Goal: Task Accomplishment & Management: Manage account settings

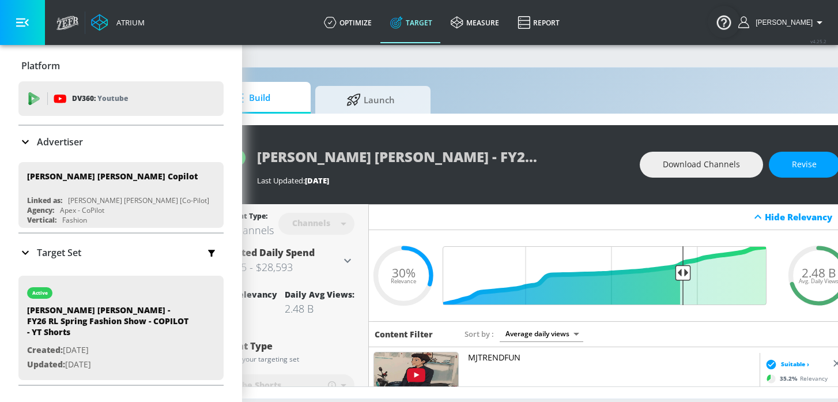
scroll to position [0, 133]
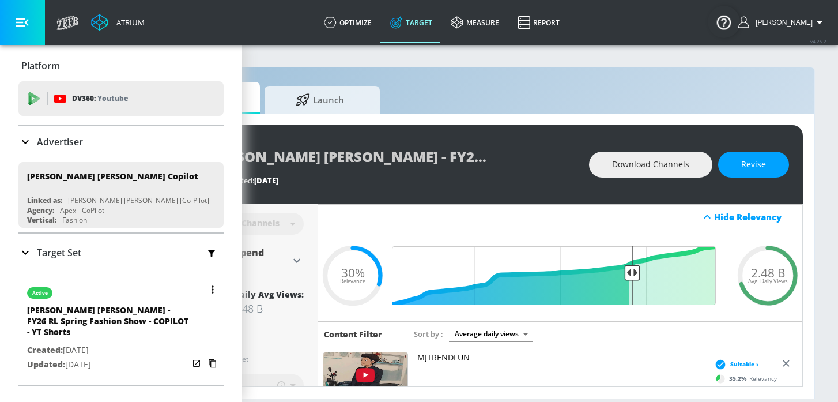
click at [210, 289] on button "button" at bounding box center [213, 289] width 16 height 16
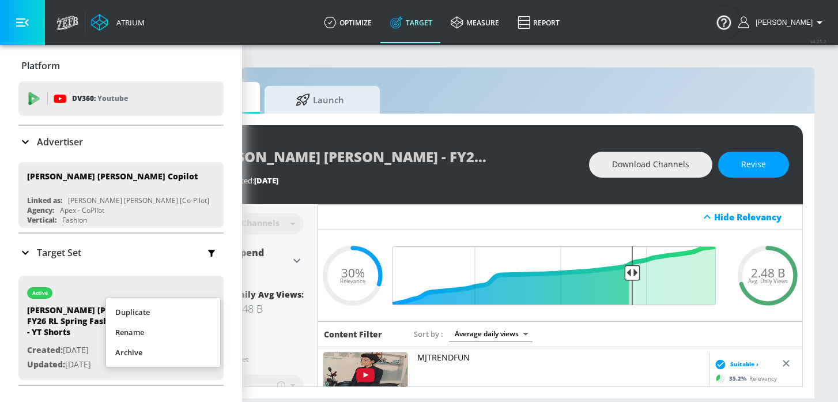
click at [194, 312] on li "Duplicate" at bounding box center [163, 312] width 114 height 20
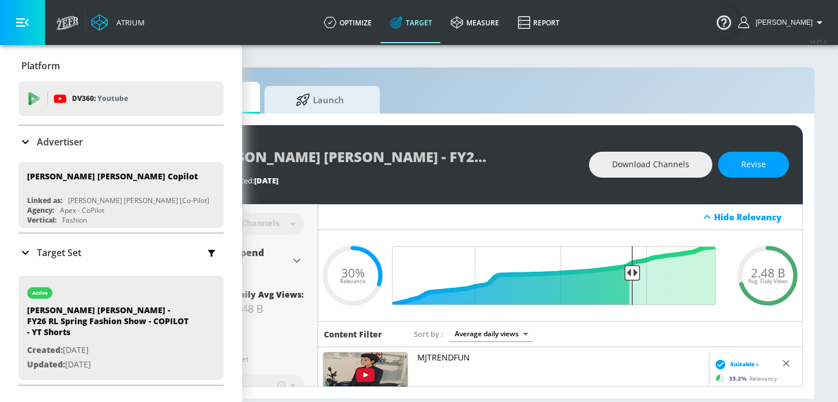
click at [24, 246] on icon at bounding box center [25, 252] width 14 height 14
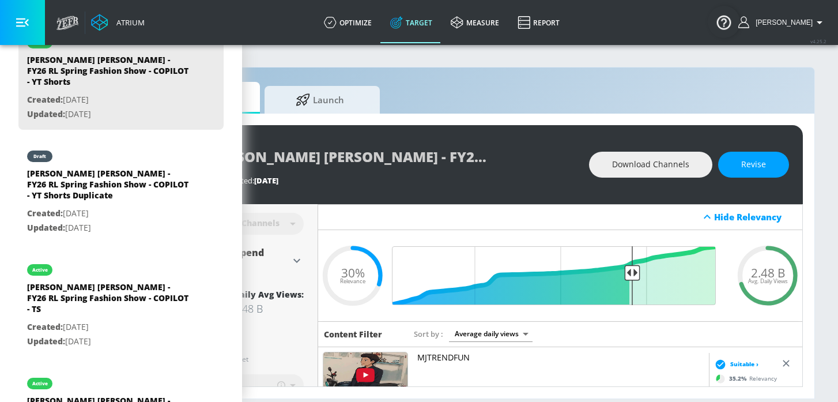
scroll to position [353, 0]
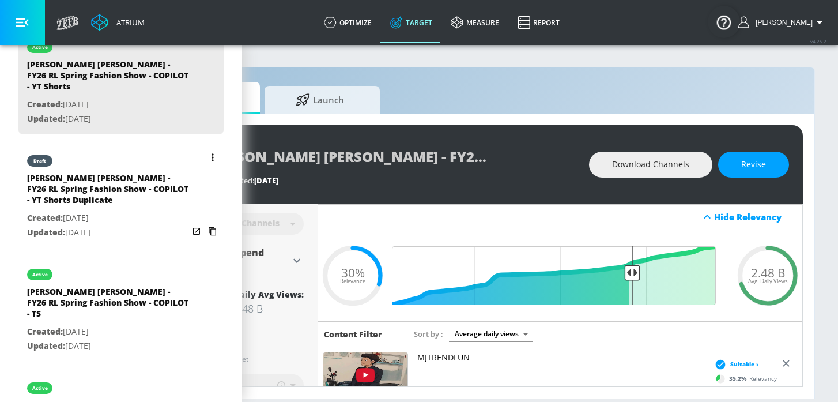
click at [98, 211] on p "Created: [DATE]" at bounding box center [107, 218] width 161 height 14
type input "[PERSON_NAME] [PERSON_NAME] - FY26 RL Spring Fashion Show - COPILOT - YT Shorts…"
type input "0.05"
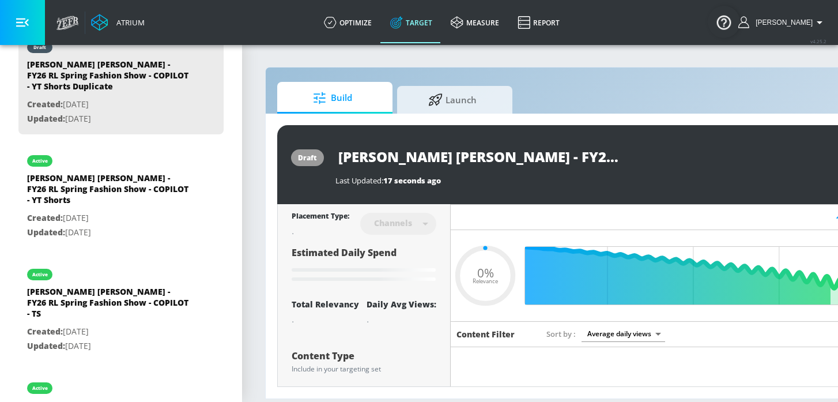
scroll to position [0, 254]
click at [497, 156] on input "[PERSON_NAME] [PERSON_NAME] - FY26 RL Spring Fashion Show - COPILOT - YT Shorts…" at bounding box center [479, 156] width 288 height 26
drag, startPoint x: 553, startPoint y: 159, endPoint x: 626, endPoint y: 164, distance: 72.7
click at [625, 164] on div "[PERSON_NAME] [PERSON_NAME] - FY26 RL Spring Fashion Show - COPILOT - YT Shorts…" at bounding box center [584, 156] width 498 height 26
type input "[PERSON_NAME] [PERSON_NAME] - FY26 RL Spring Fashion Show - COPILOT - YT Shorts"
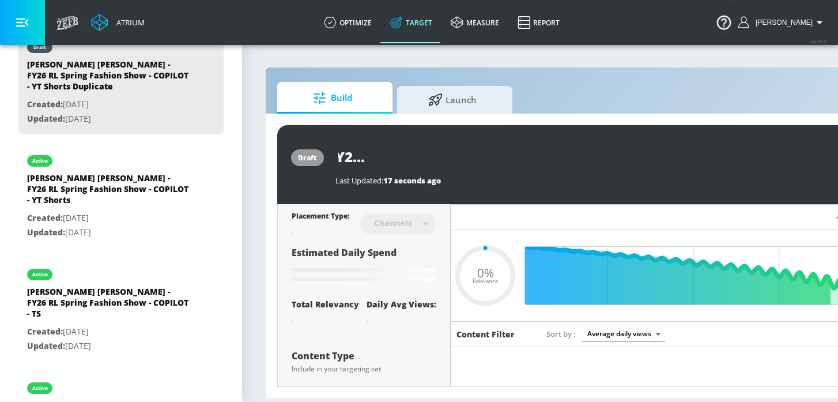
type input "0.05"
click at [614, 156] on icon "button" at bounding box center [613, 156] width 13 height 13
type input "[PERSON_NAME] [PERSON_NAME] - FY26 RL Spring Fashion Show - COPILOT - YT Shorts"
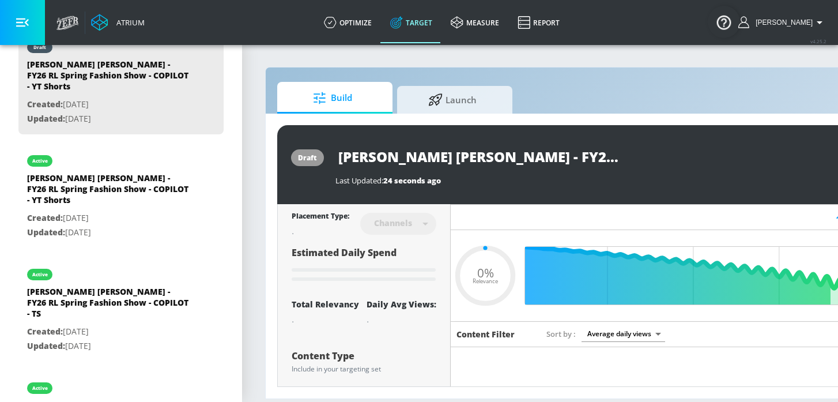
type input "0.05"
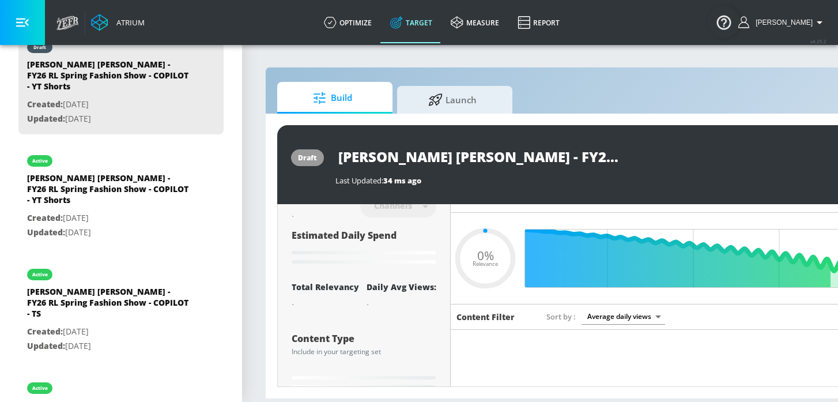
type input "[PERSON_NAME] [PERSON_NAME] - FY26 RL Spring Fashion Show - COPILOT - YT Shorts…"
type input "0.3"
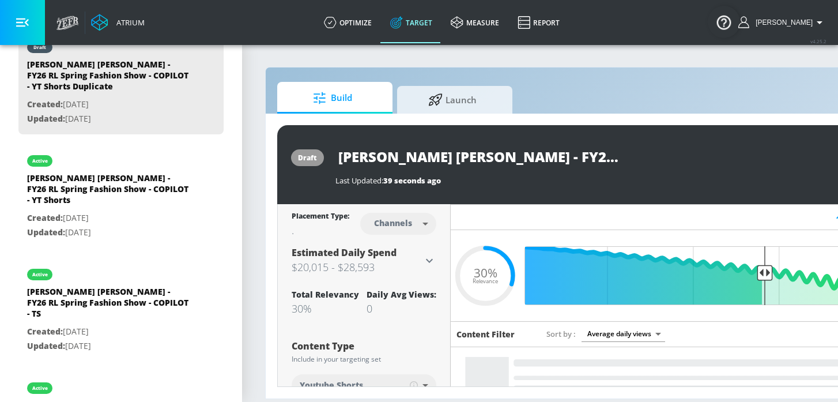
click at [418, 226] on body "Atrium optimize Target measure Report optimize Target measure Report v 4.25.2 K…" at bounding box center [419, 201] width 838 height 402
click at [392, 263] on div "Videos" at bounding box center [393, 268] width 33 height 12
type input "videos"
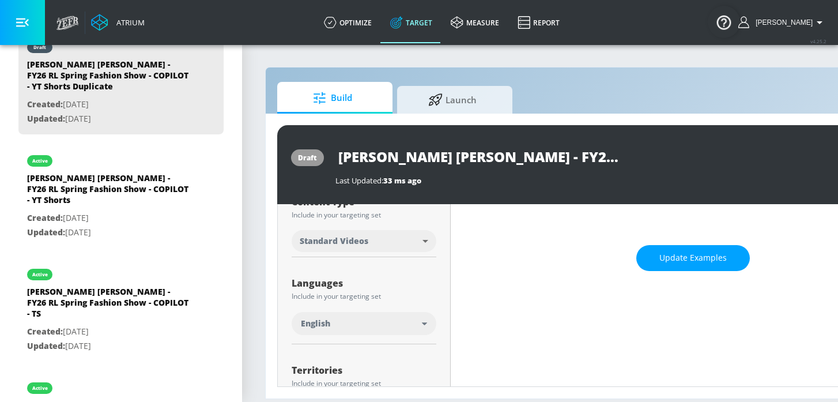
scroll to position [131, 0]
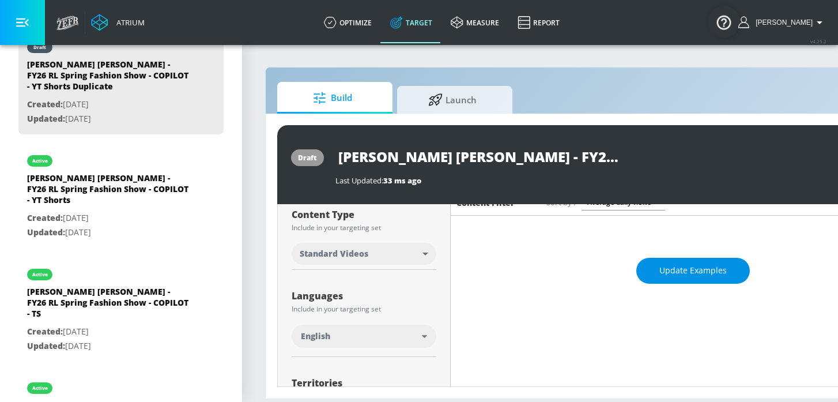
click at [659, 273] on button "Update Examples" at bounding box center [693, 271] width 114 height 26
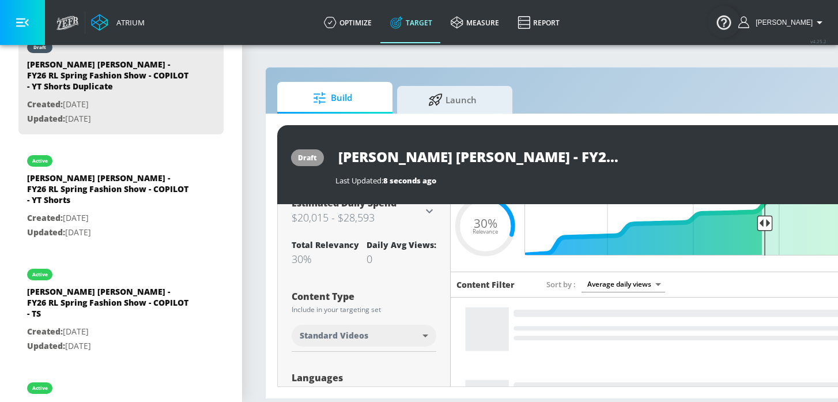
scroll to position [48, 0]
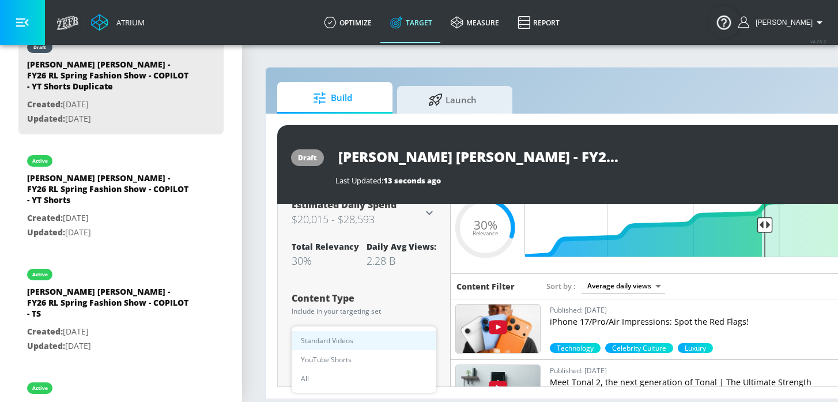
click at [410, 336] on body "Atrium optimize Target measure Report optimize Target measure Report v 4.25.2 K…" at bounding box center [419, 201] width 838 height 402
click at [374, 360] on li "YouTube Shorts" at bounding box center [364, 359] width 145 height 19
type input "shorts"
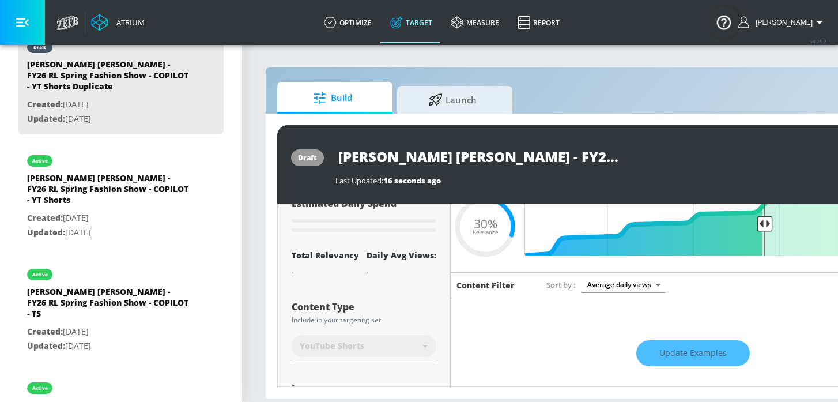
scroll to position [51, 0]
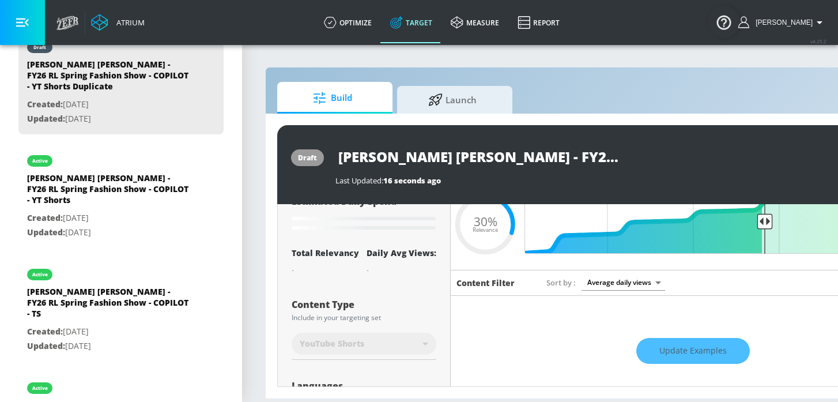
click at [676, 350] on div "Update Examples" at bounding box center [693, 351] width 484 height 40
click at [659, 356] on div "Update Examples" at bounding box center [693, 351] width 484 height 40
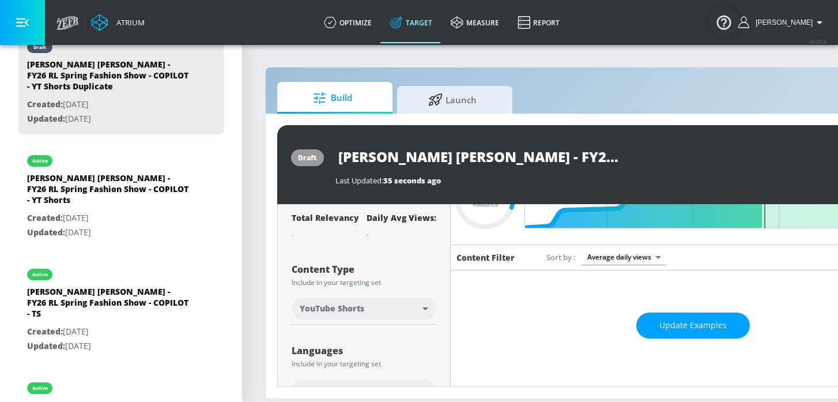
scroll to position [67, 0]
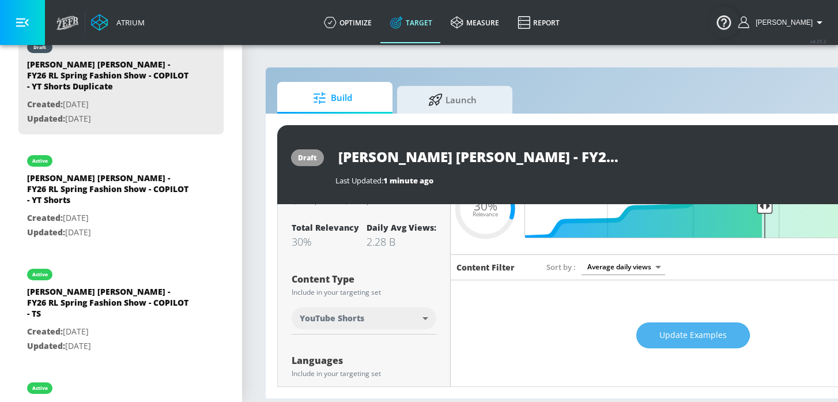
click at [654, 335] on button "Update Examples" at bounding box center [693, 335] width 114 height 26
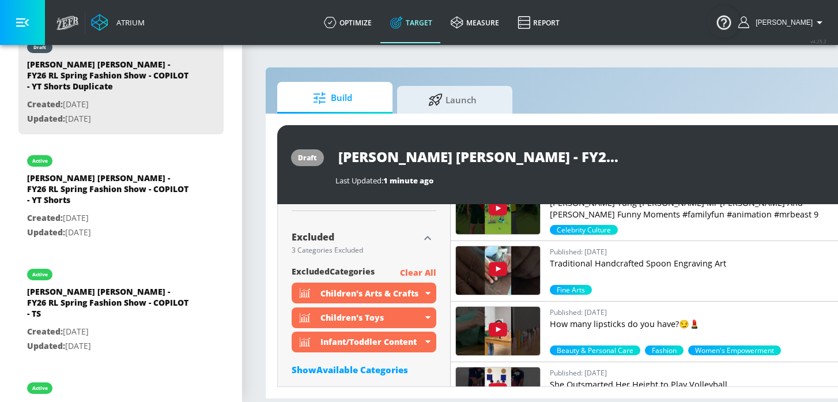
scroll to position [837, 0]
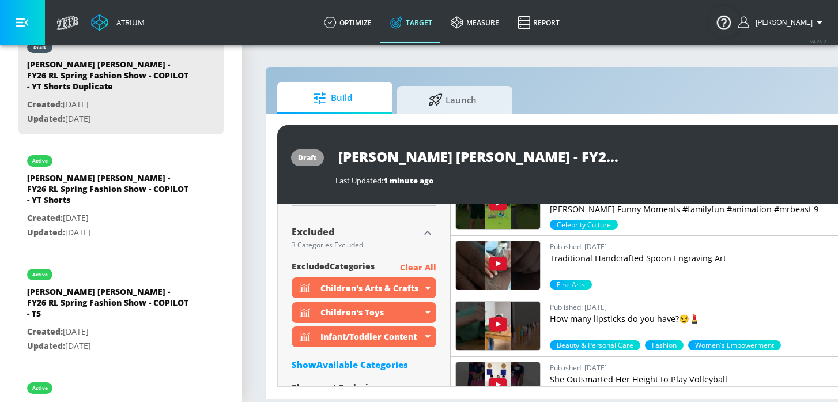
click at [413, 267] on p "Clear All" at bounding box center [418, 267] width 36 height 14
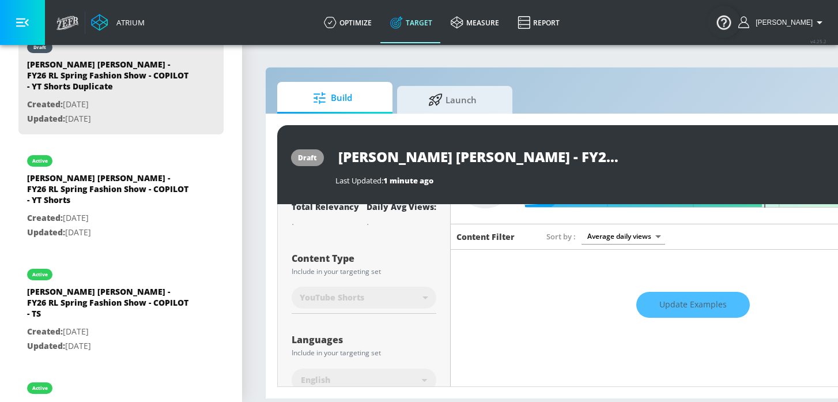
scroll to position [0, 0]
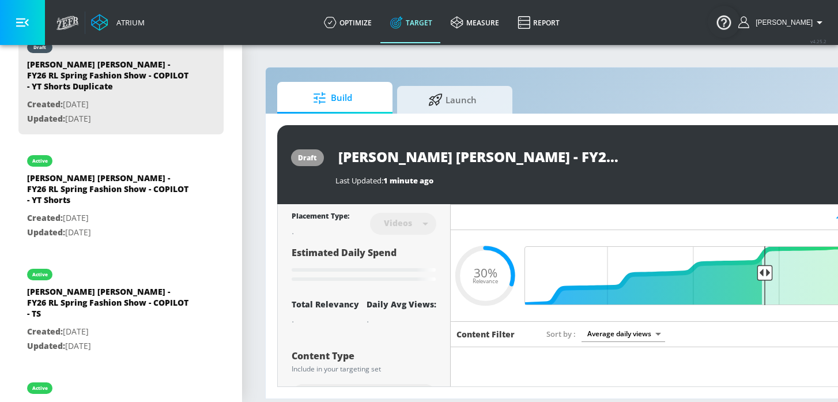
click at [609, 159] on input "[PERSON_NAME] [PERSON_NAME] - FY26 RL Spring Fashion Show - COPILOT - YT Shorts…" at bounding box center [479, 156] width 288 height 26
drag, startPoint x: 553, startPoint y: 154, endPoint x: 623, endPoint y: 161, distance: 71.2
click at [623, 161] on div "[PERSON_NAME] [PERSON_NAME] - FY26 RL Spring Fashion Show - COPILOT - YT Shorts…" at bounding box center [584, 156] width 498 height 26
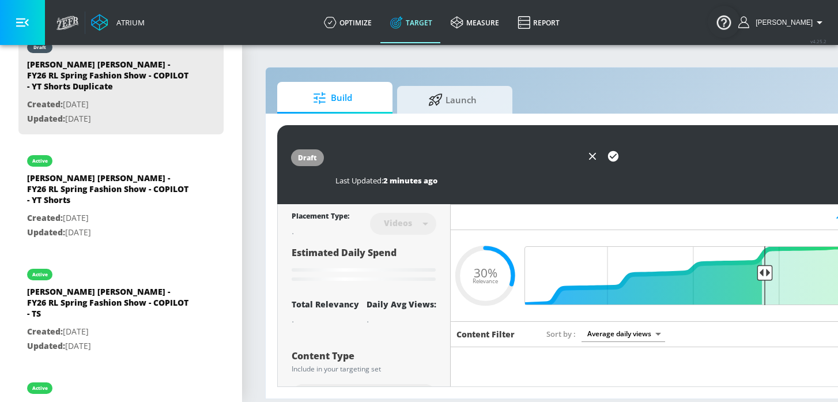
click at [608, 156] on icon "button" at bounding box center [613, 156] width 10 height 10
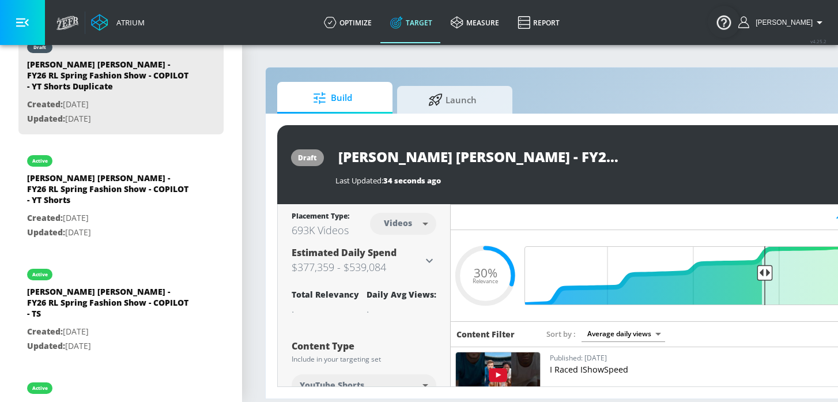
scroll to position [0, 254]
drag, startPoint x: 338, startPoint y: 157, endPoint x: 683, endPoint y: 189, distance: 347.1
click at [683, 189] on div "draft [PERSON_NAME] [PERSON_NAME] - FY26 RL Spring Fashion Show - COPILOT - YT …" at bounding box center [606, 164] width 658 height 79
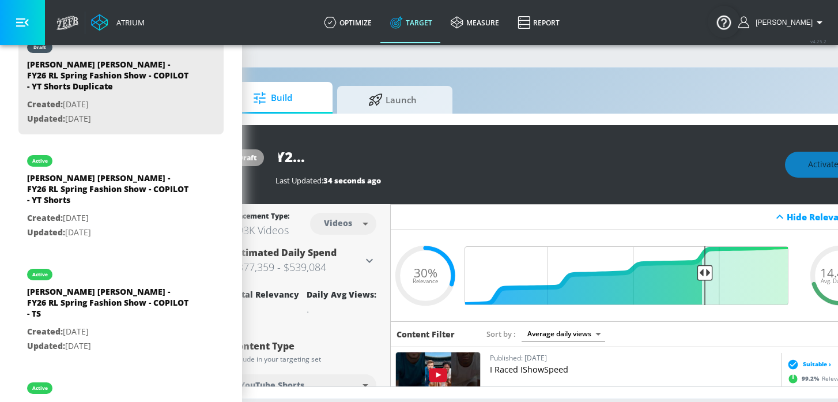
scroll to position [0, 58]
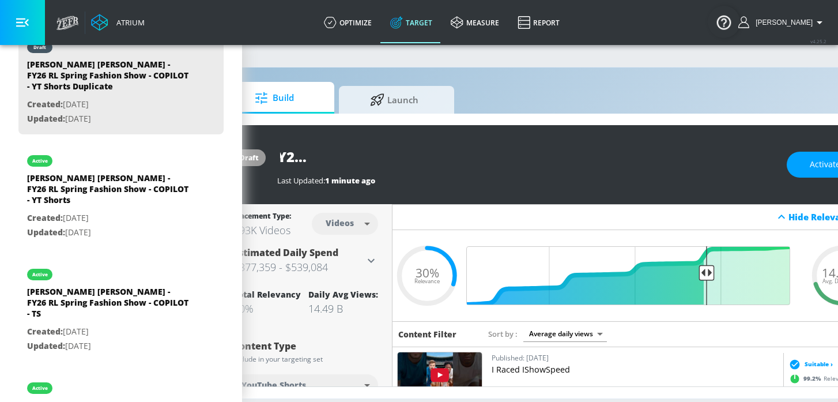
drag, startPoint x: 495, startPoint y: 156, endPoint x: 561, endPoint y: 162, distance: 66.5
click at [561, 162] on input "[PERSON_NAME] [PERSON_NAME] - FY26 RL Spring Fashion Show - COPILOT - YT Shorts…" at bounding box center [421, 156] width 288 height 26
type input "[PERSON_NAME] [PERSON_NAME] - FY26 RL Spring Fashion Show - COPILOT - YT Shorts…"
click at [559, 158] on icon "button" at bounding box center [555, 156] width 13 height 13
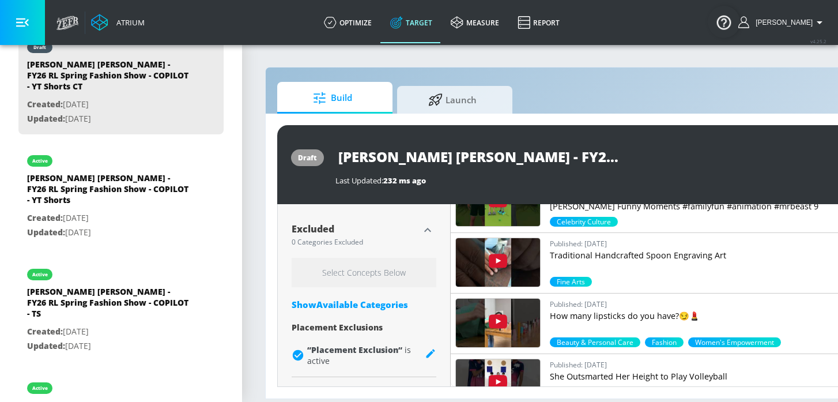
scroll to position [841, 0]
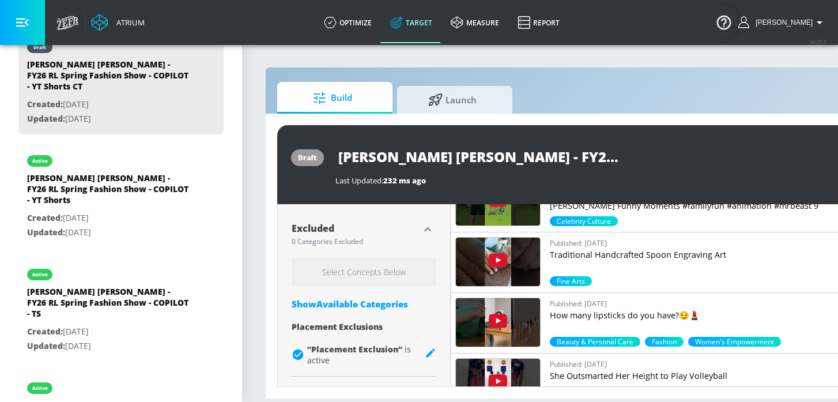
click at [387, 306] on div "Show Available Categories" at bounding box center [364, 304] width 145 height 12
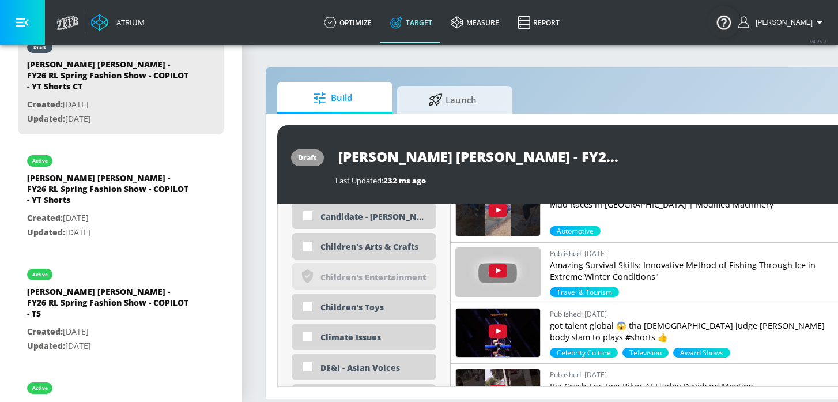
scroll to position [1255, 0]
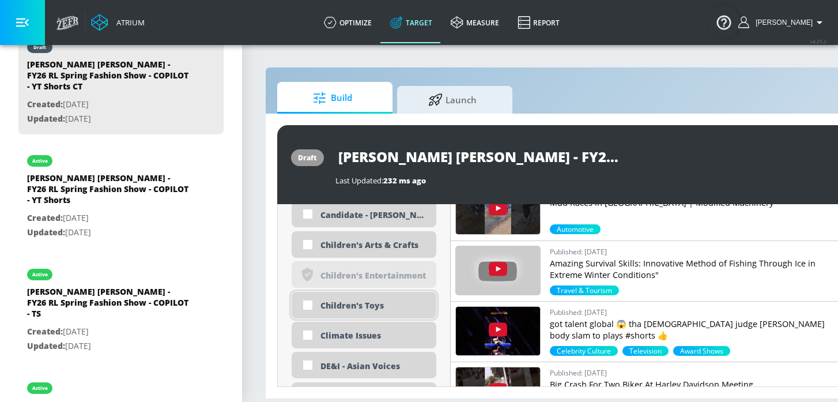
click at [375, 312] on div "Children's Toys" at bounding box center [364, 305] width 145 height 27
checkbox input "true"
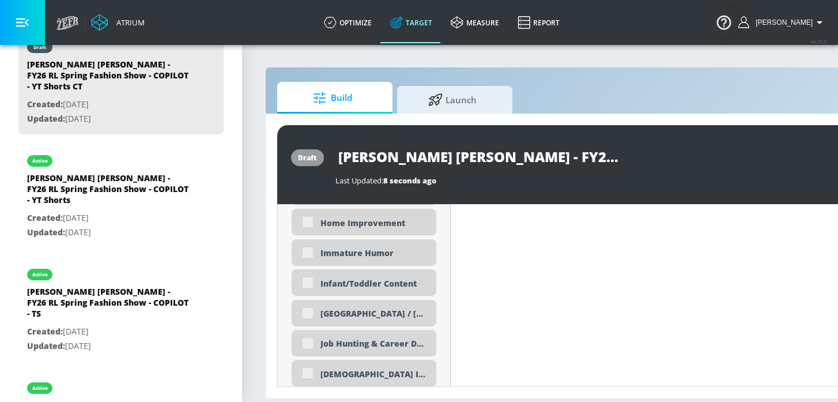
scroll to position [2238, 0]
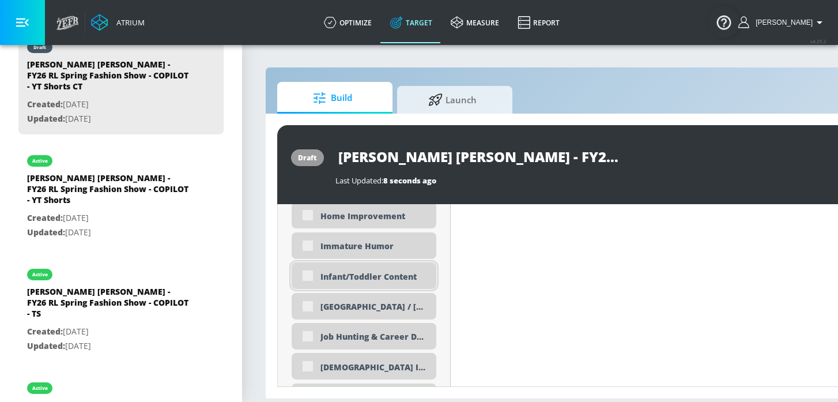
click at [377, 273] on div "Infant/Toddler Content" at bounding box center [373, 276] width 107 height 11
click at [317, 274] on div "Infant/Toddler Content" at bounding box center [364, 275] width 145 height 27
click at [313, 274] on div "Infant/Toddler Content" at bounding box center [364, 275] width 145 height 27
click at [315, 274] on div "Infant/Toddler Content" at bounding box center [364, 275] width 145 height 27
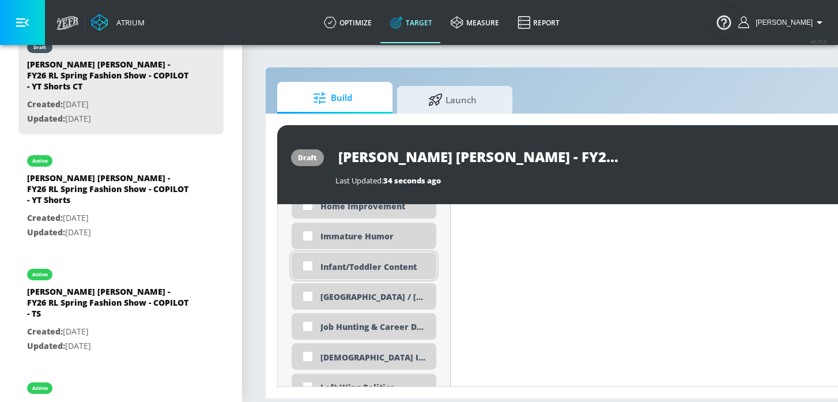
scroll to position [2229, 0]
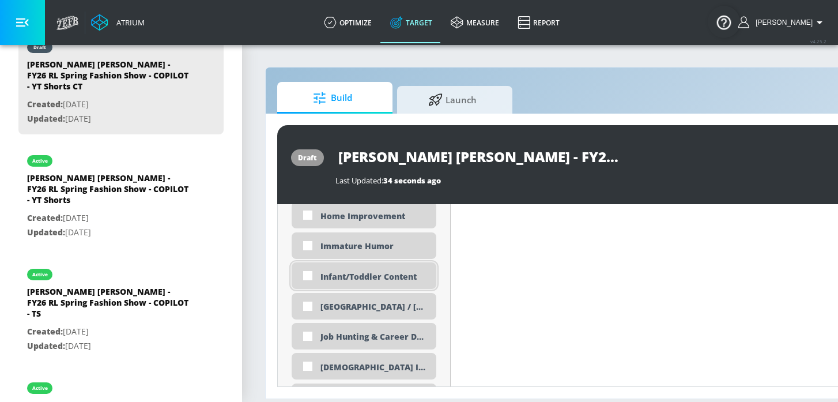
click at [377, 282] on div "Infant/Toddler Content" at bounding box center [373, 276] width 107 height 11
checkbox input "true"
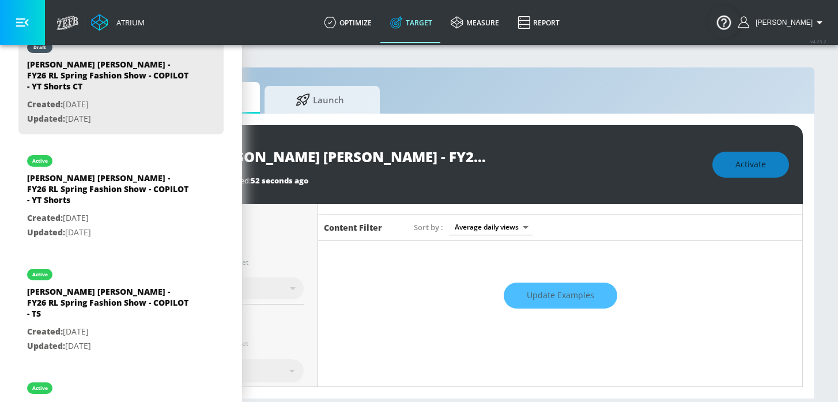
scroll to position [97, 0]
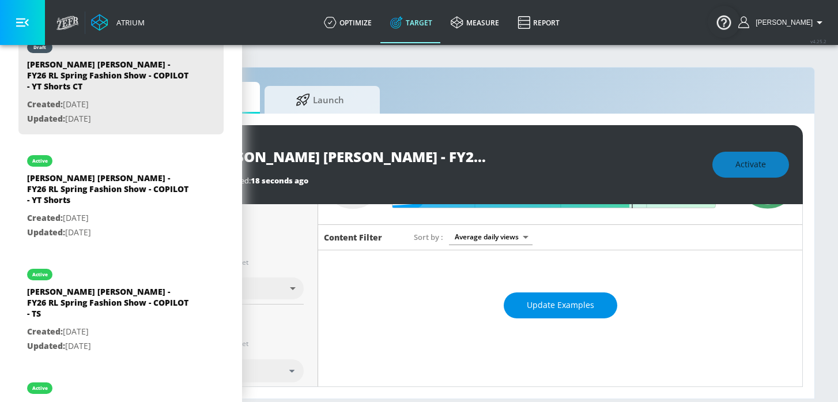
click at [535, 309] on span "Update Examples" at bounding box center [560, 305] width 67 height 14
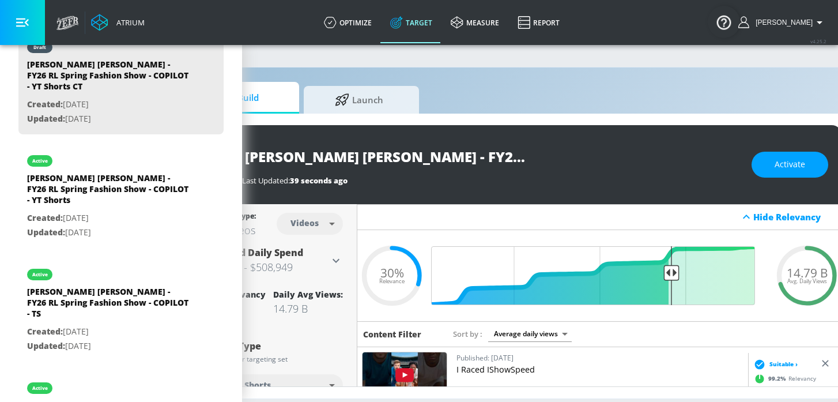
scroll to position [0, 133]
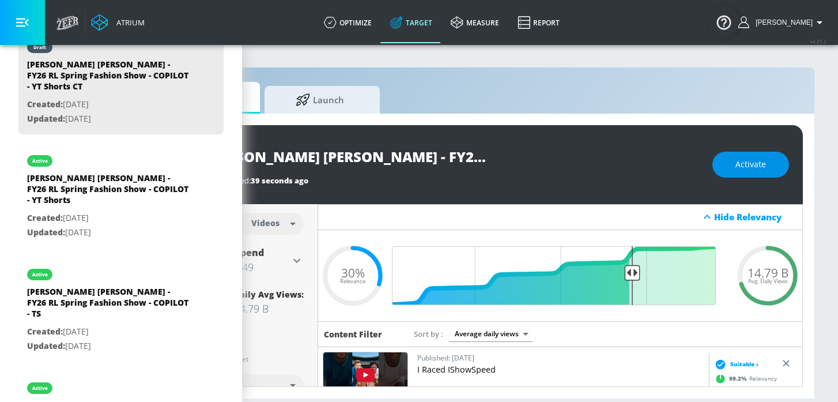
click at [729, 166] on button "Activate" at bounding box center [750, 165] width 77 height 26
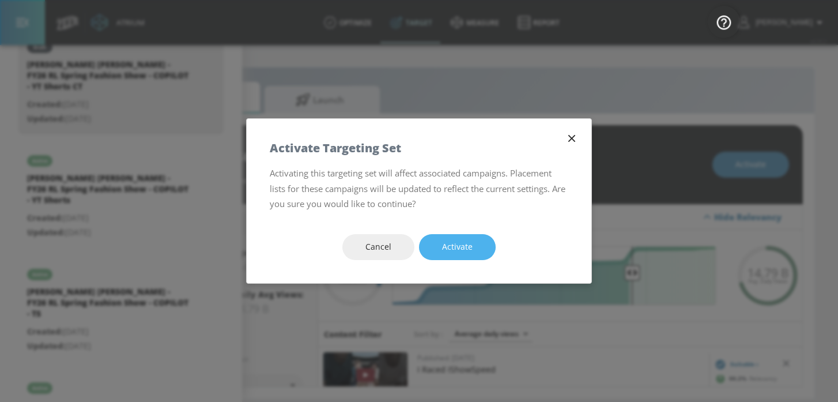
click at [451, 248] on span "Activate" at bounding box center [457, 247] width 31 height 14
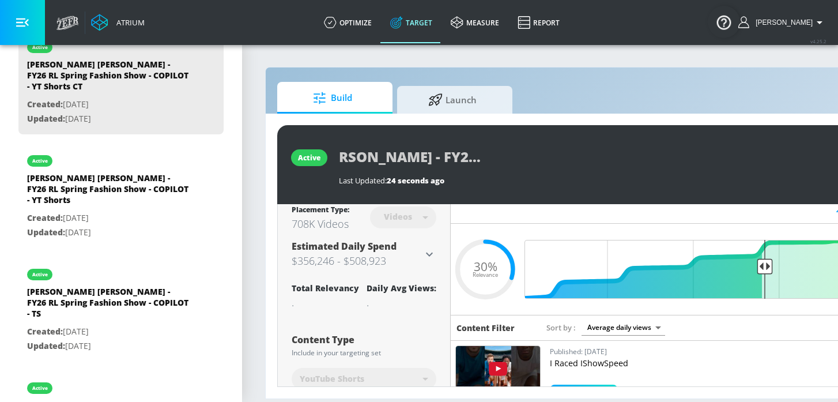
scroll to position [0, 200]
click at [633, 155] on div "[PERSON_NAME] [PERSON_NAME] - FY26 RL Spring Fashion Show - COPILOT - YT Shorts…" at bounding box center [589, 156] width 500 height 26
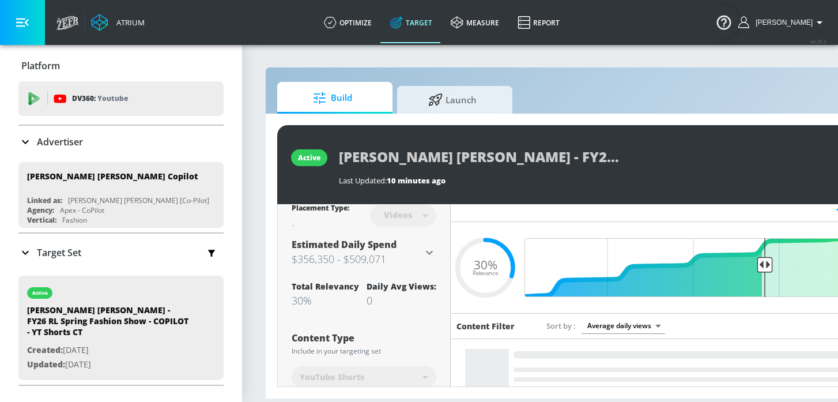
scroll to position [6, 0]
